Goal: Navigation & Orientation: Find specific page/section

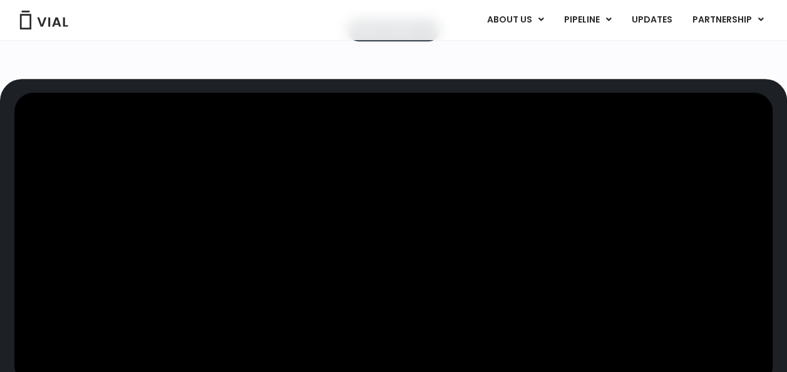
scroll to position [361, 0]
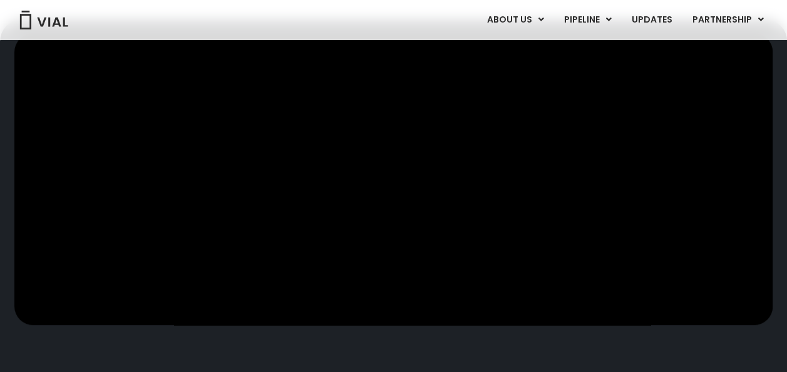
click at [169, 335] on div at bounding box center [393, 219] width 758 height 373
click at [743, 250] on video at bounding box center [393, 179] width 758 height 292
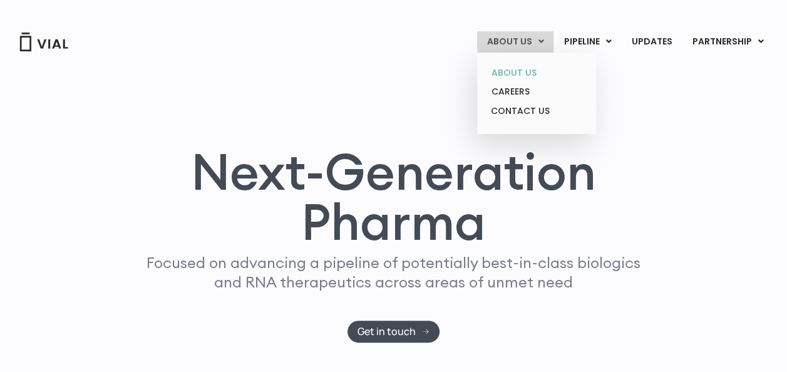
click at [527, 74] on link "ABOUT US" at bounding box center [536, 72] width 110 height 19
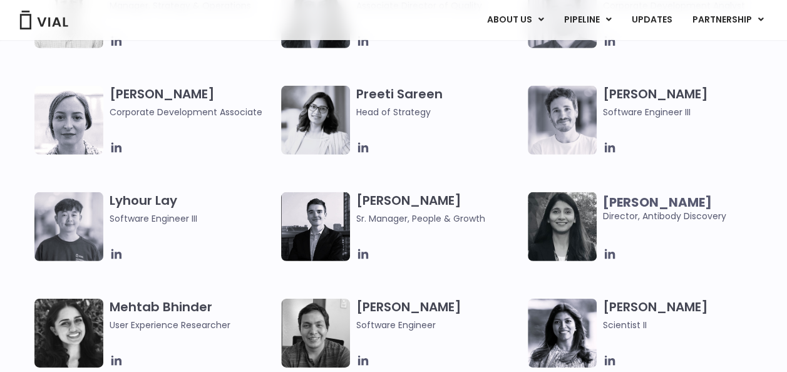
scroll to position [1755, 0]
